Goal: Information Seeking & Learning: Learn about a topic

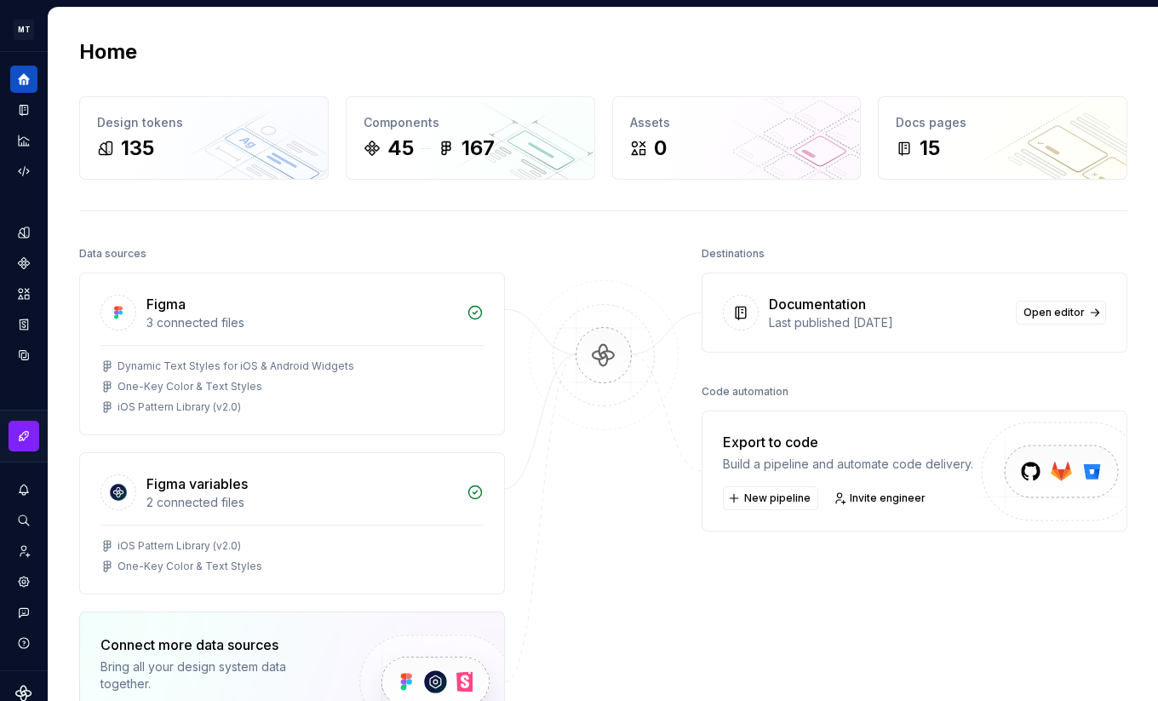
click at [521, 230] on div "Home Design tokens 135 Components 45 167 Assets 0 Docs pages 15 Data sources Fi…" at bounding box center [603, 472] width 1109 height 928
click at [35, 49] on button "Expand sidebar" at bounding box center [36, 52] width 24 height 24
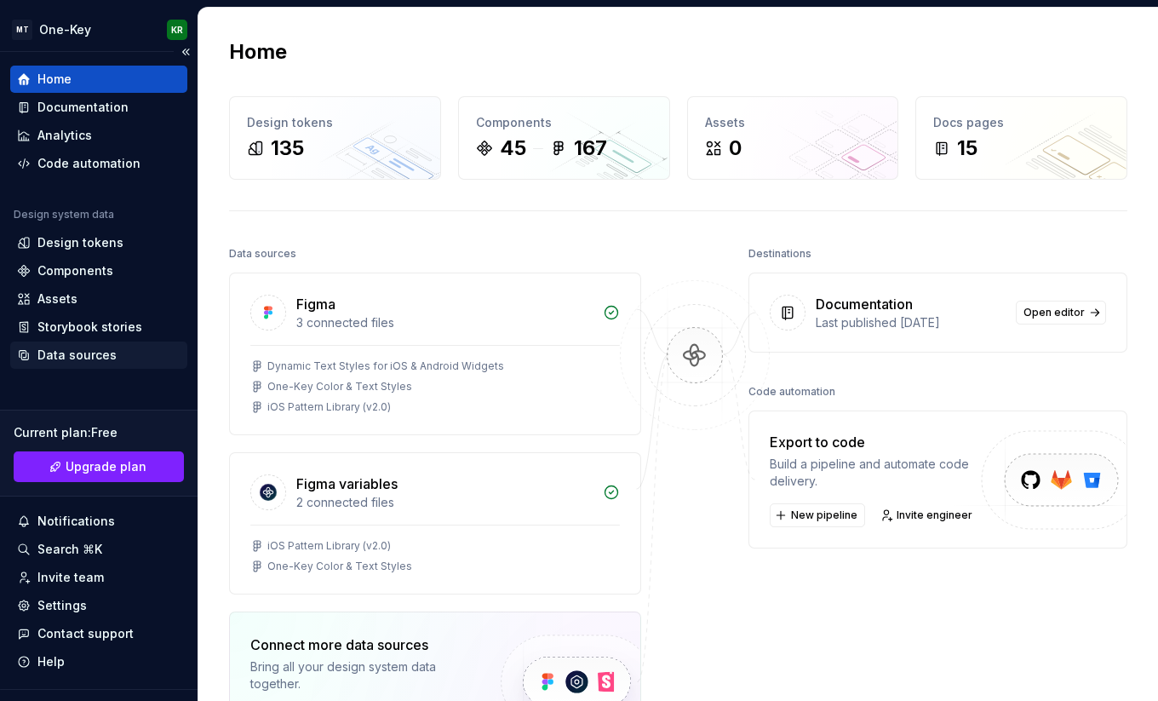
click at [77, 351] on div "Data sources" at bounding box center [76, 354] width 79 height 17
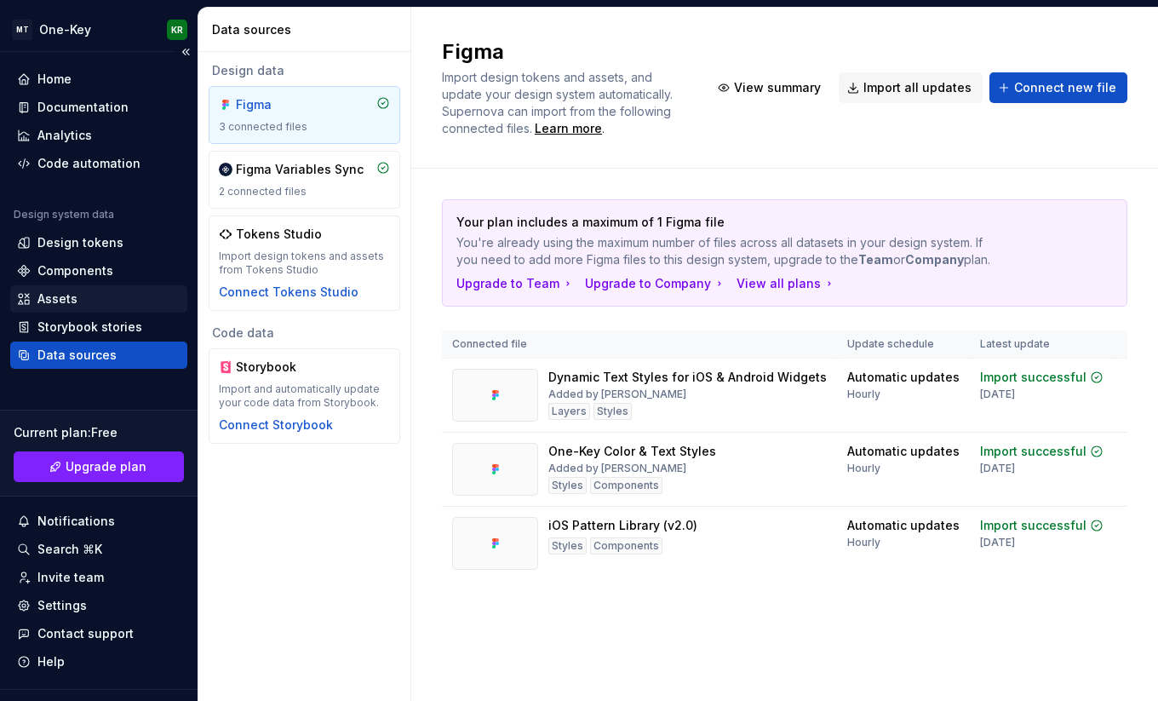
click at [70, 296] on div "Assets" at bounding box center [57, 298] width 40 height 17
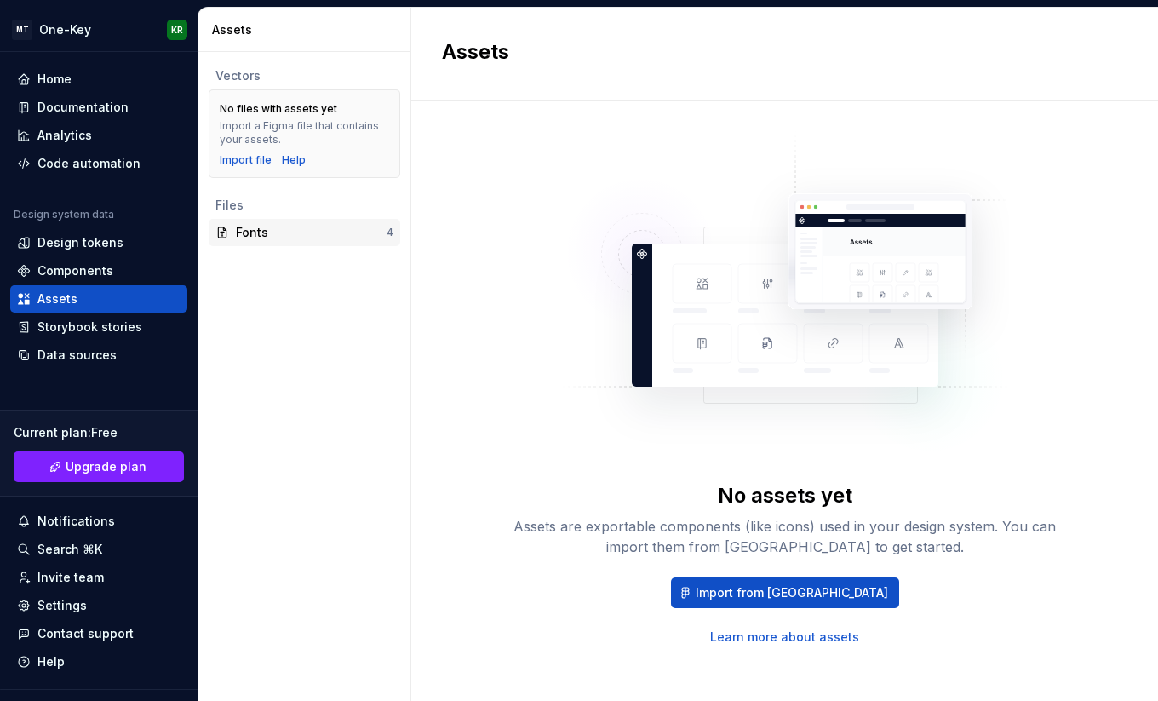
click at [290, 232] on div "Fonts" at bounding box center [311, 232] width 151 height 17
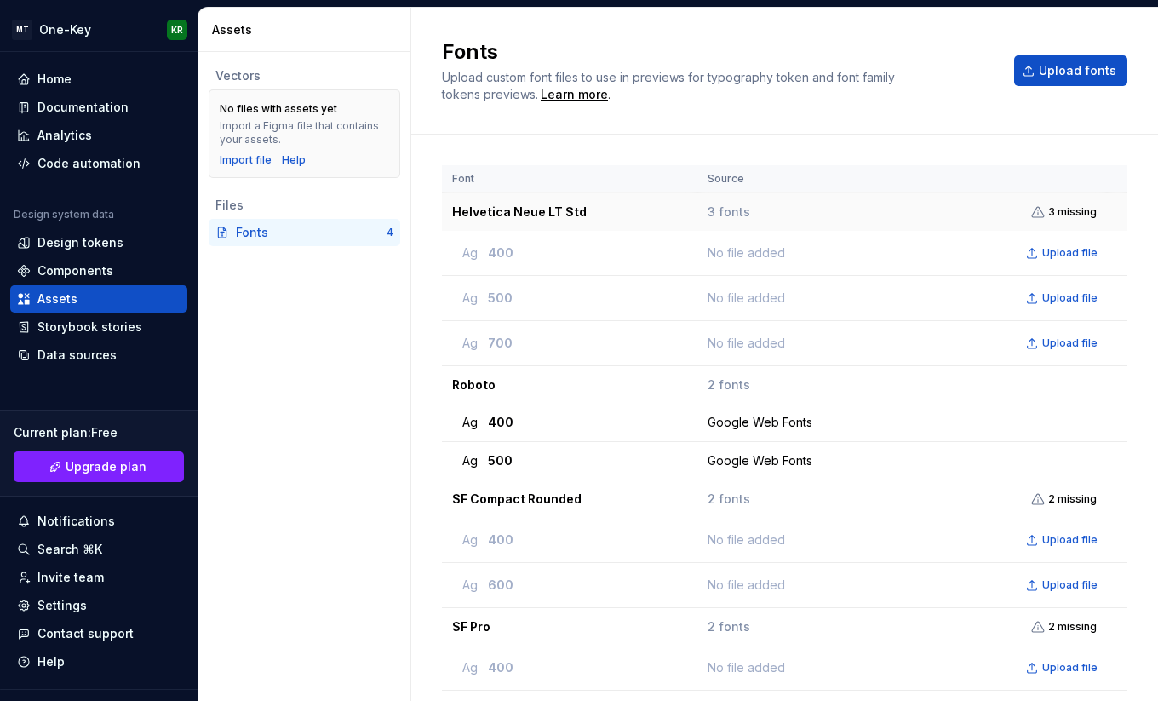
click at [1063, 210] on span "3 missing" at bounding box center [1072, 212] width 49 height 14
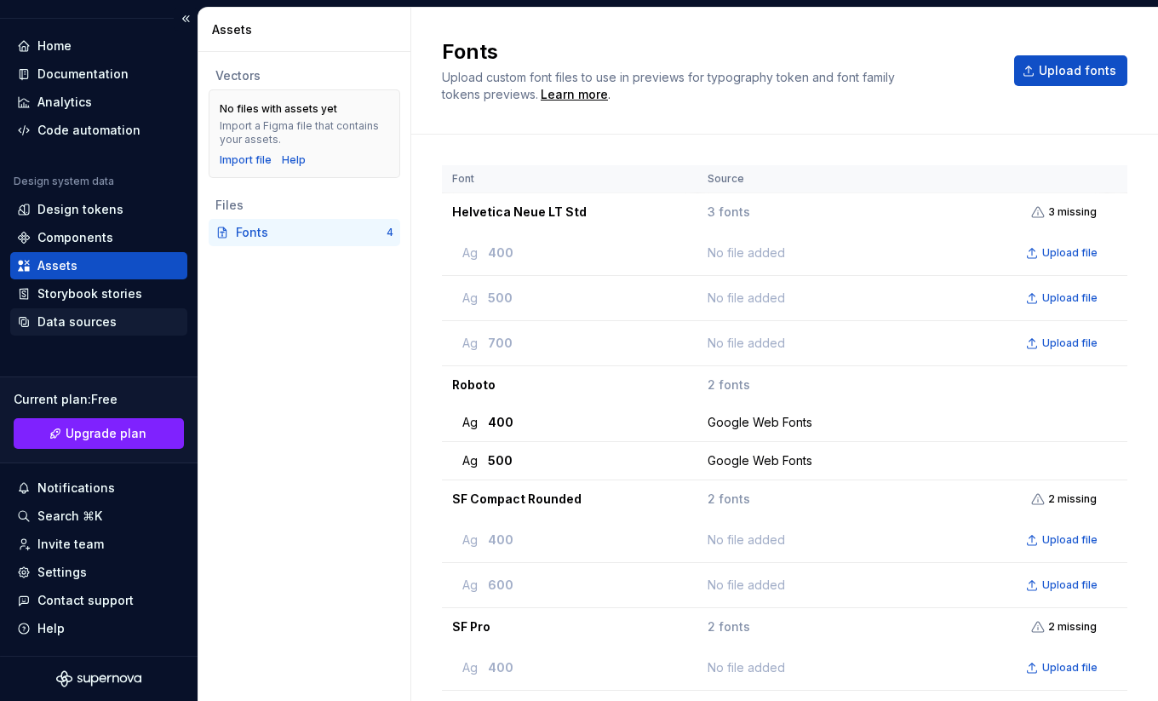
click at [93, 327] on div "Data sources" at bounding box center [76, 321] width 79 height 17
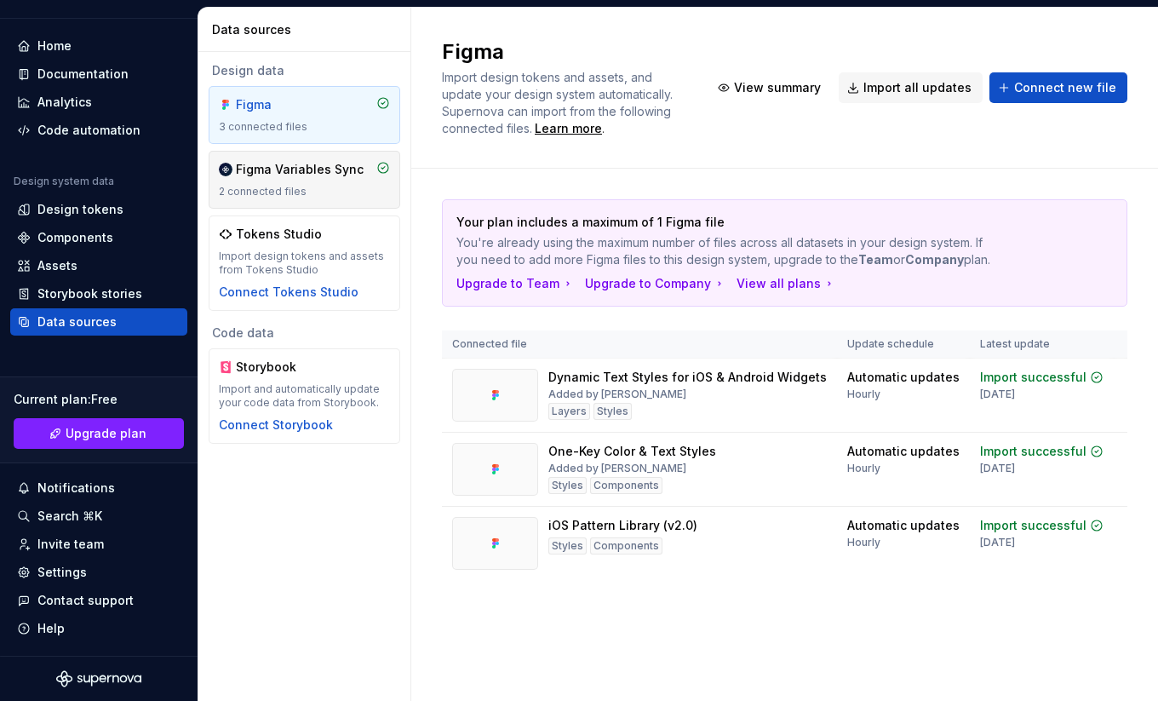
click at [312, 171] on div "Figma Variables Sync" at bounding box center [300, 169] width 128 height 17
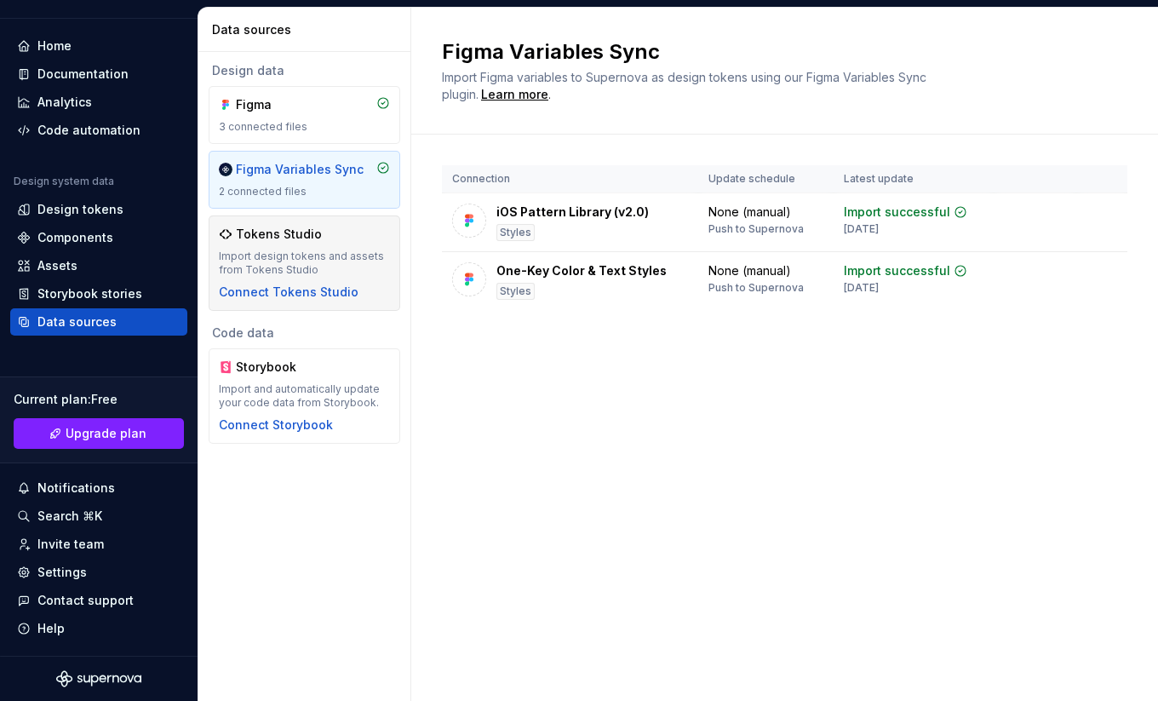
click at [352, 266] on div "Import design tokens and assets from Tokens Studio" at bounding box center [304, 262] width 171 height 27
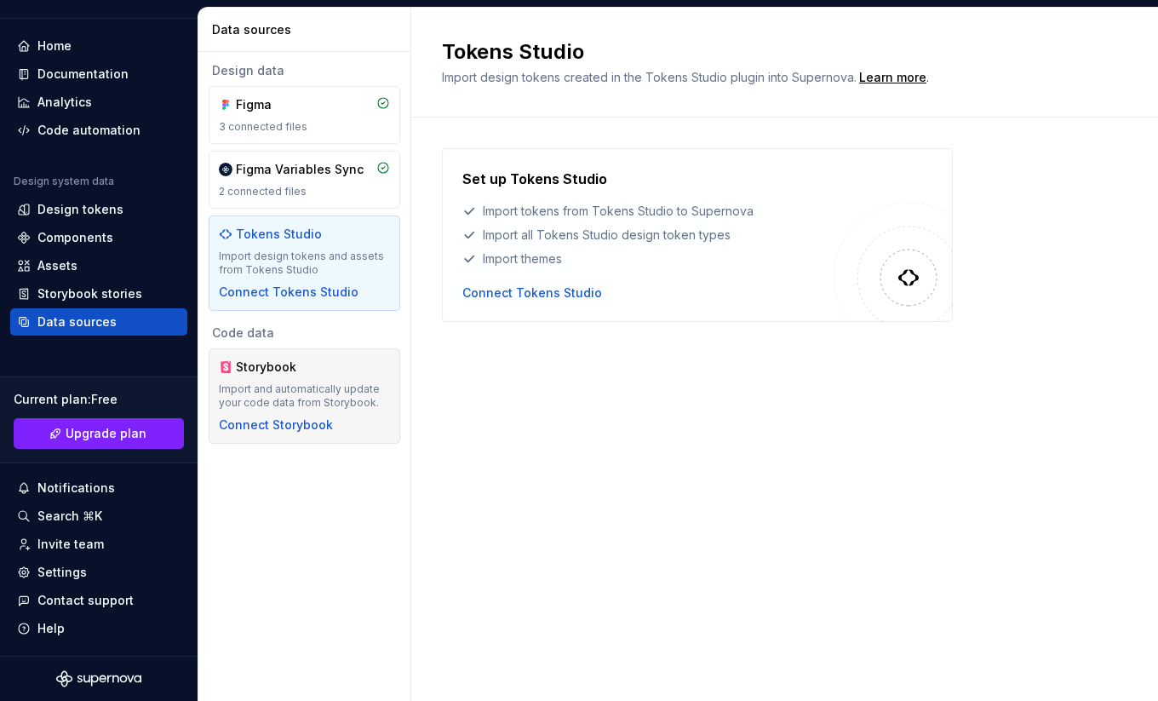
click at [364, 364] on div "Storybook" at bounding box center [304, 366] width 171 height 17
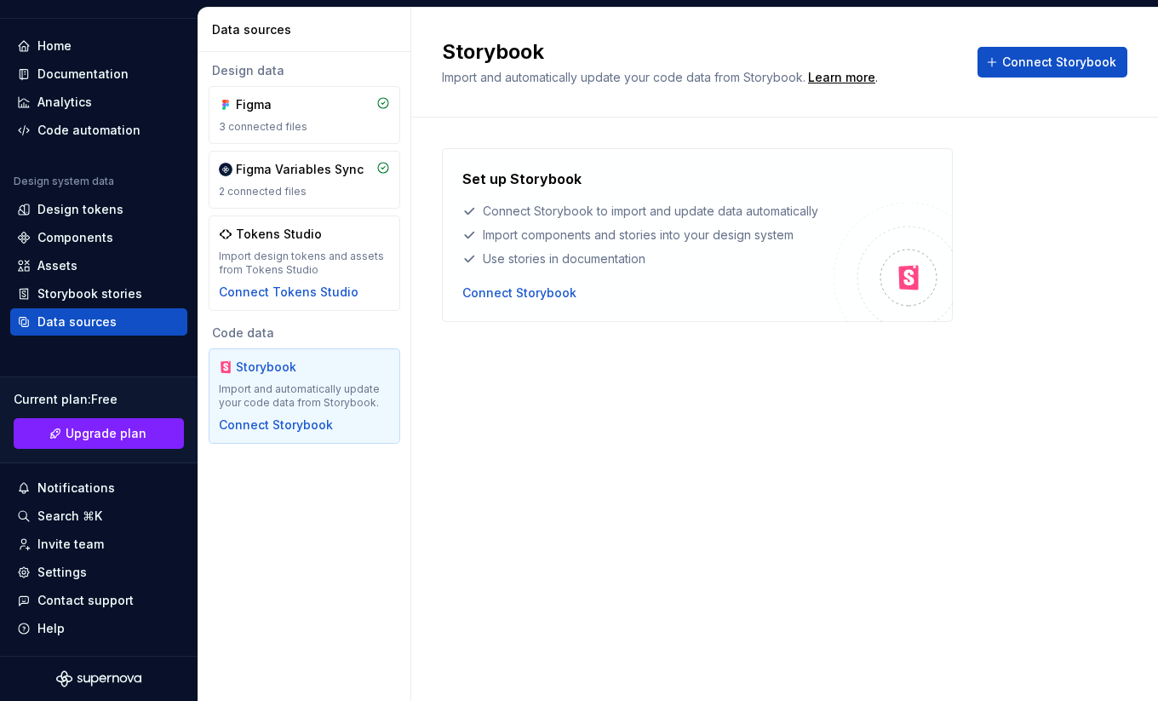
click at [603, 420] on div "Storybook Import and automatically update your code data from Storybook. Learn …" at bounding box center [784, 354] width 747 height 693
click at [73, 575] on div "Settings" at bounding box center [61, 572] width 49 height 17
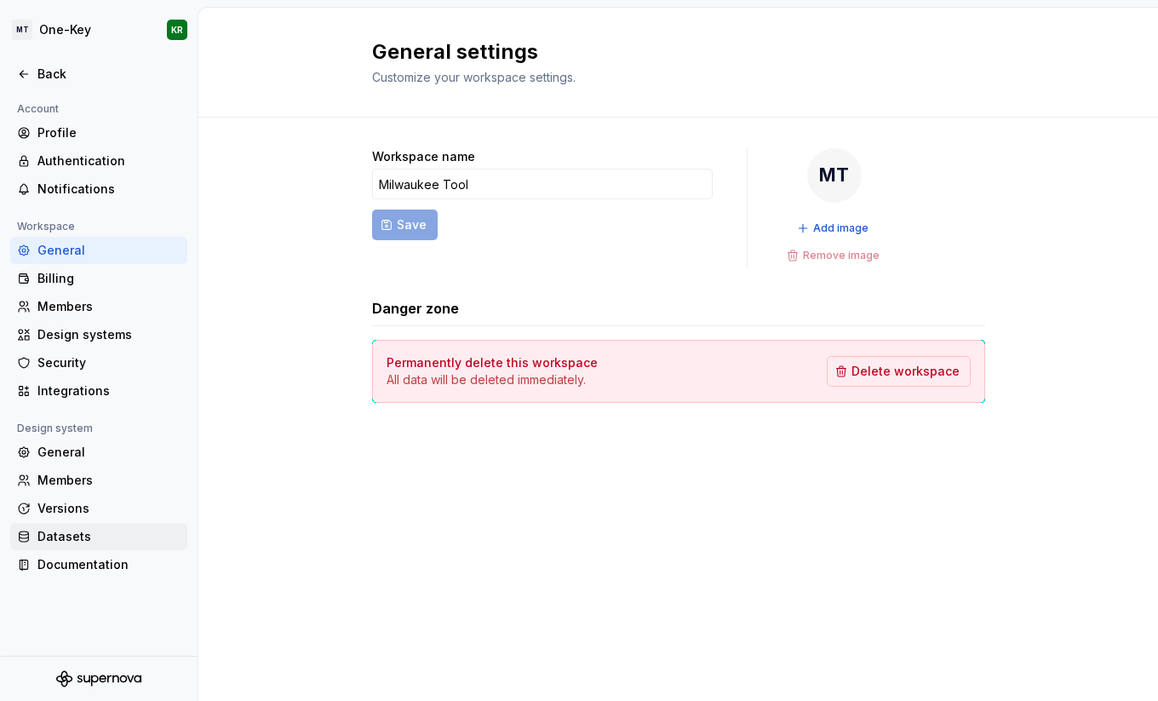
click at [65, 534] on div "Datasets" at bounding box center [108, 536] width 143 height 17
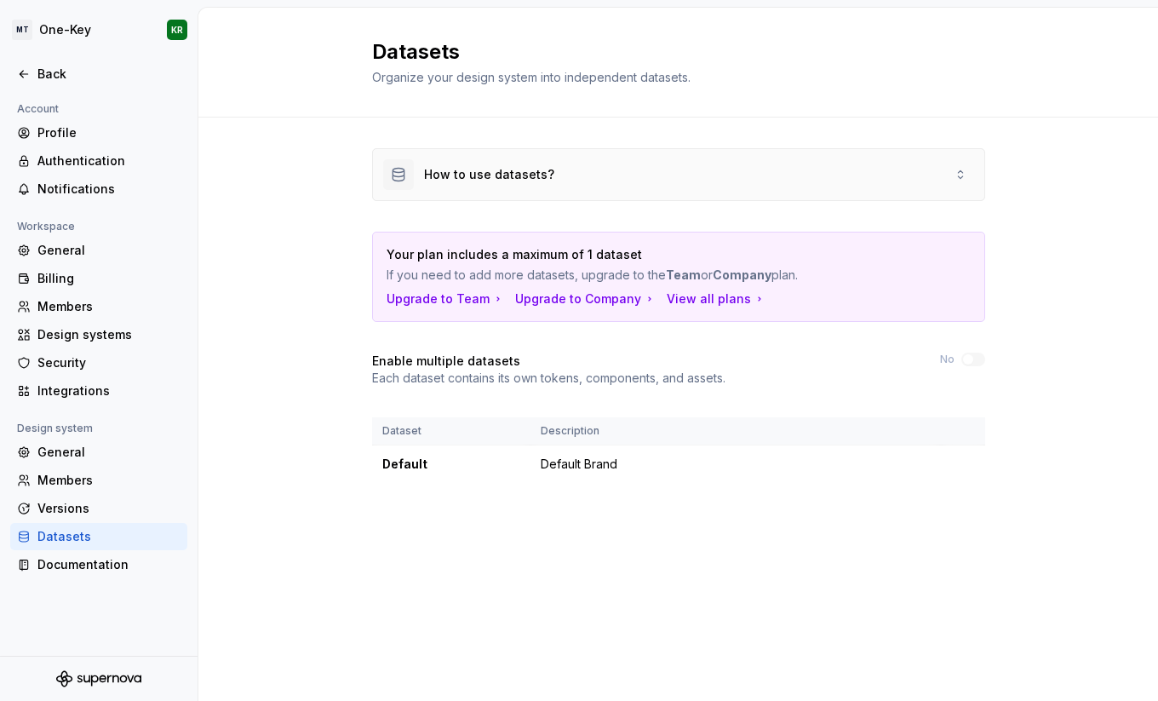
click at [554, 170] on div "How to use datasets?" at bounding box center [678, 174] width 611 height 51
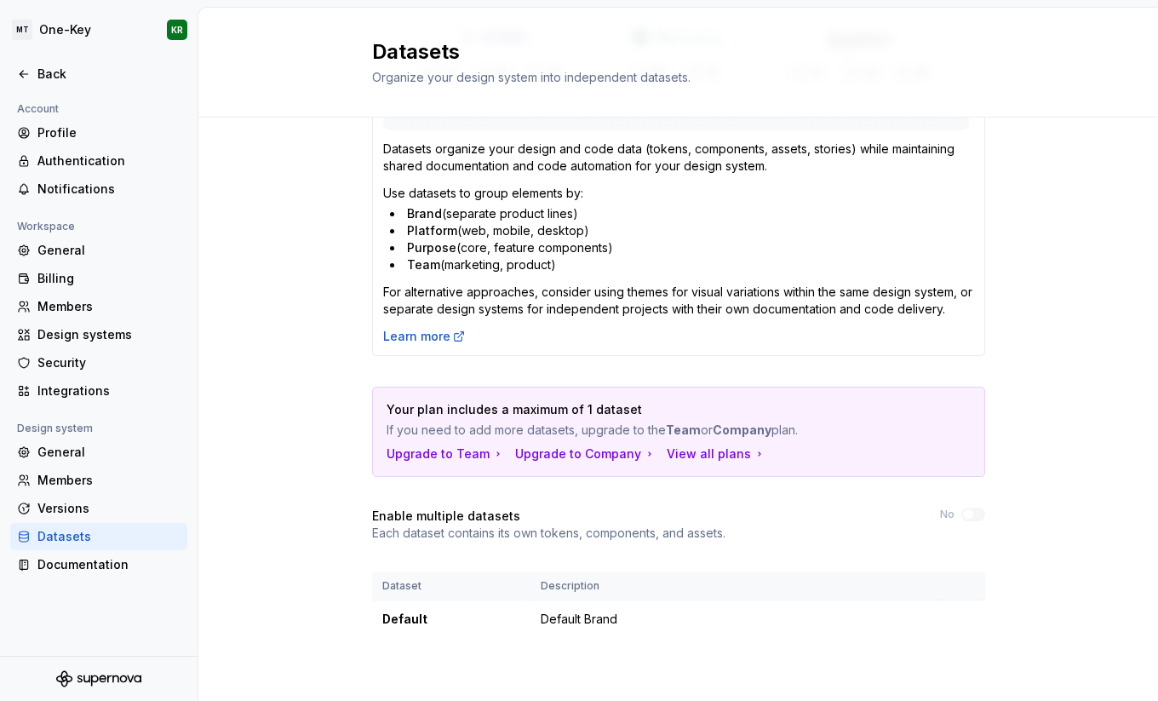
scroll to position [395, 0]
click at [452, 335] on icon at bounding box center [459, 335] width 14 height 14
click at [104, 394] on div "Integrations" at bounding box center [108, 390] width 143 height 17
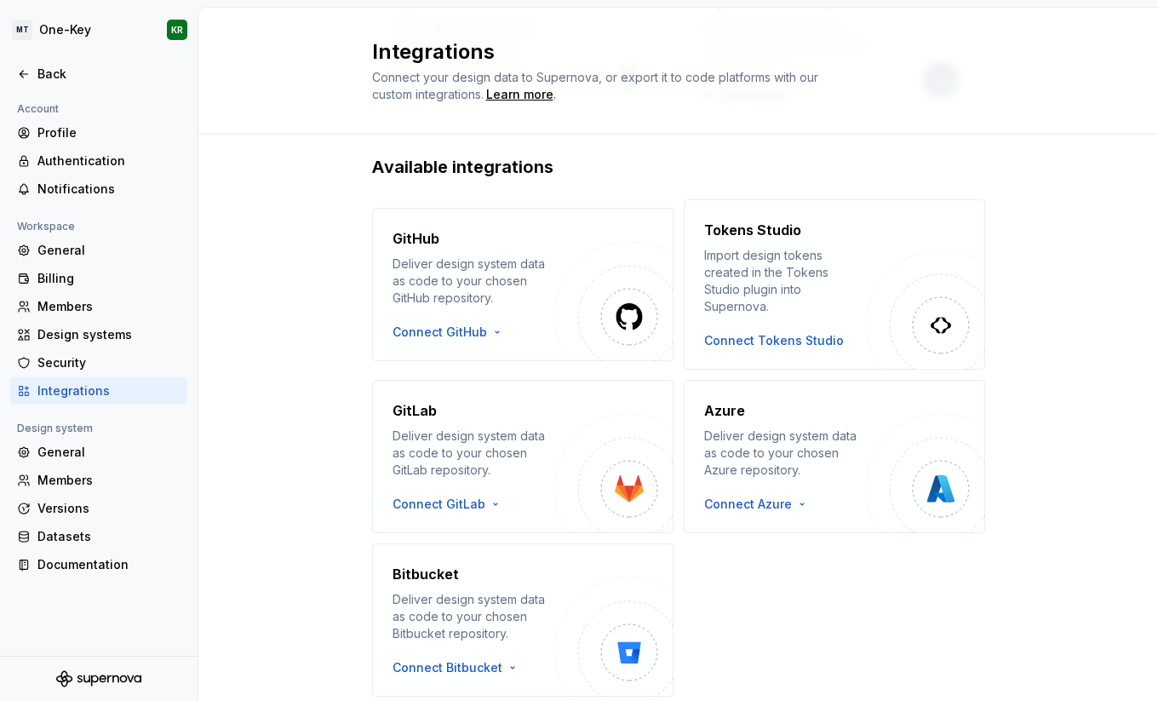
scroll to position [282, 0]
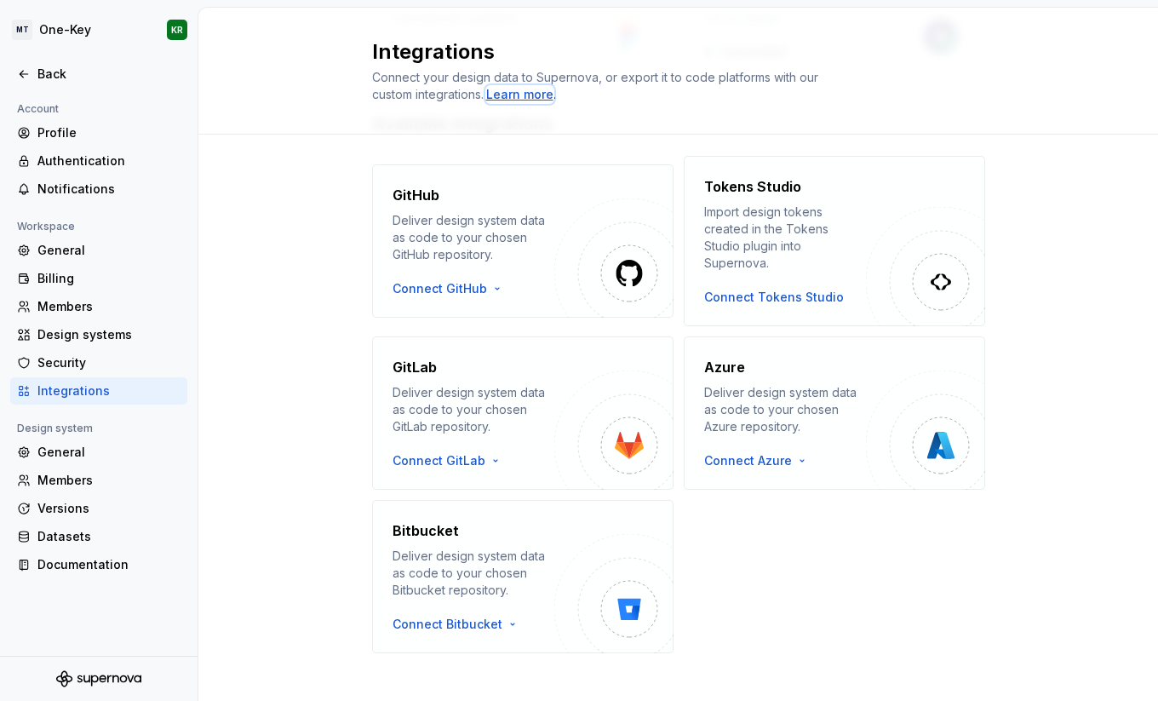
click at [528, 94] on div "Learn more" at bounding box center [519, 94] width 67 height 17
click at [774, 591] on div "GitHub Deliver design system data as code to your chosen GitHub repository. Con…" at bounding box center [678, 404] width 613 height 497
